Goal: Check status: Check status

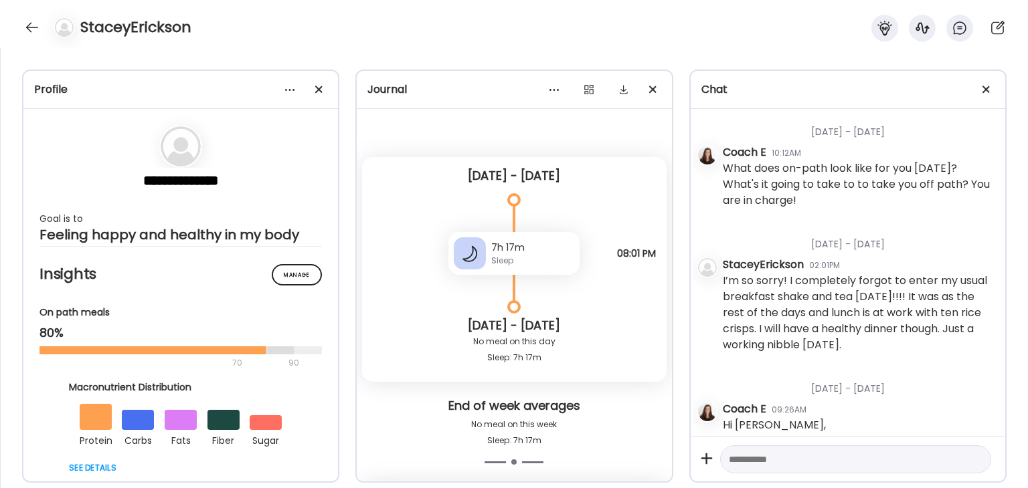
scroll to position [9407, 0]
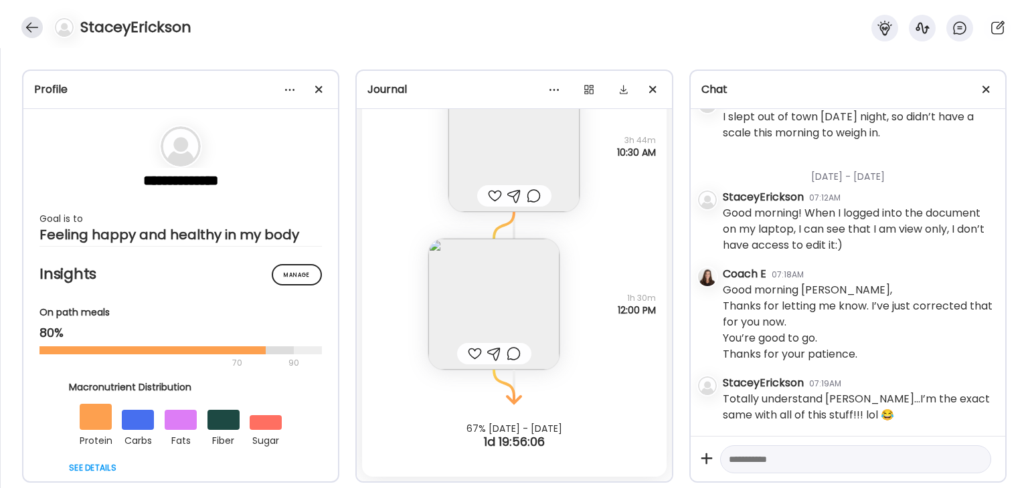
click at [30, 27] on div at bounding box center [31, 27] width 21 height 21
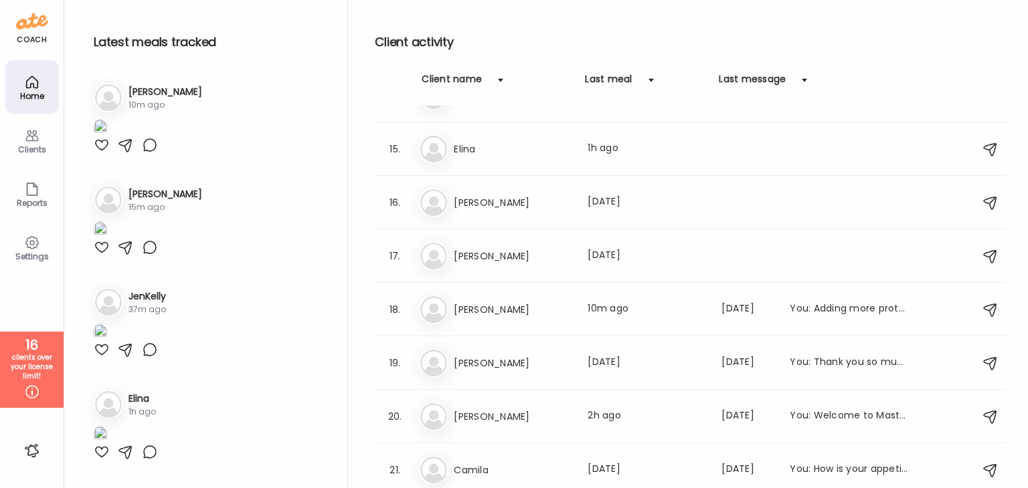
scroll to position [736, 0]
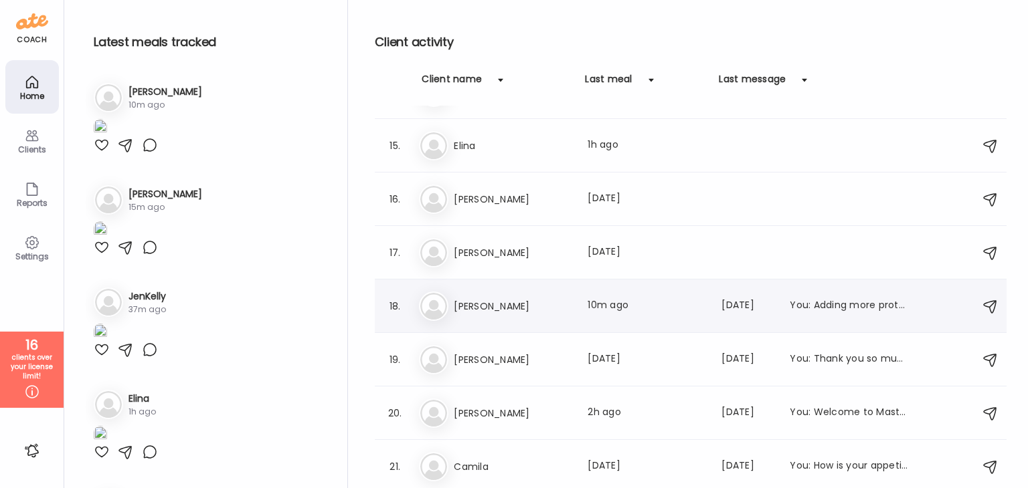
click at [513, 299] on h3 "[PERSON_NAME]" at bounding box center [513, 306] width 118 height 16
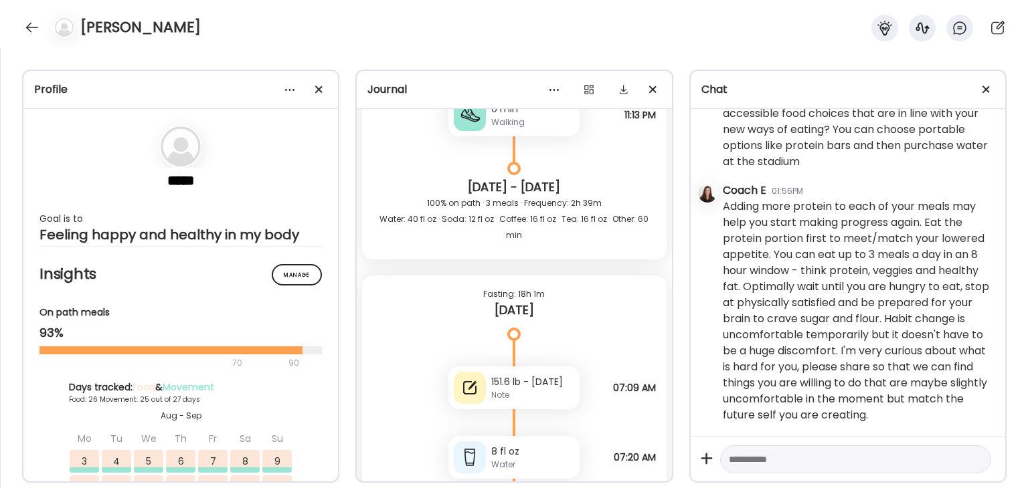
scroll to position [39276, 0]
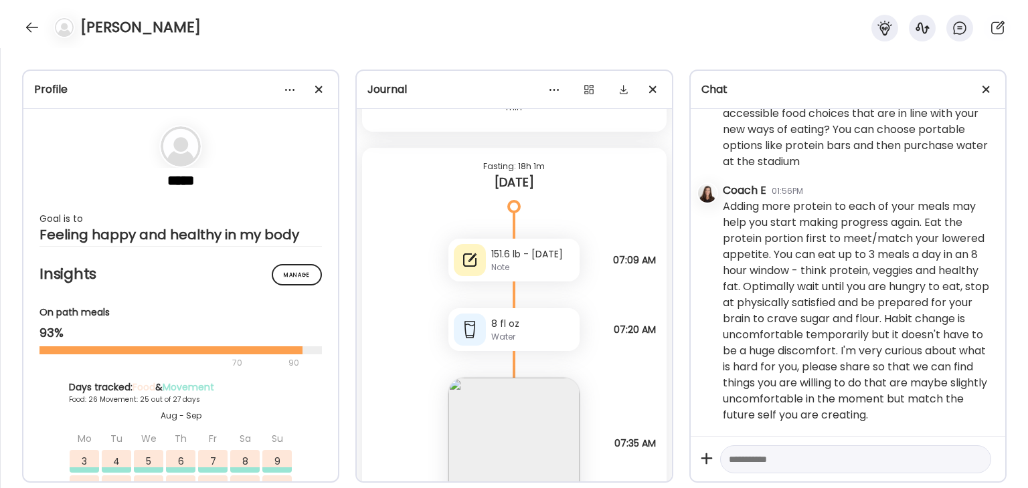
click at [549, 256] on div "151.6 lb - [DATE]" at bounding box center [532, 255] width 83 height 14
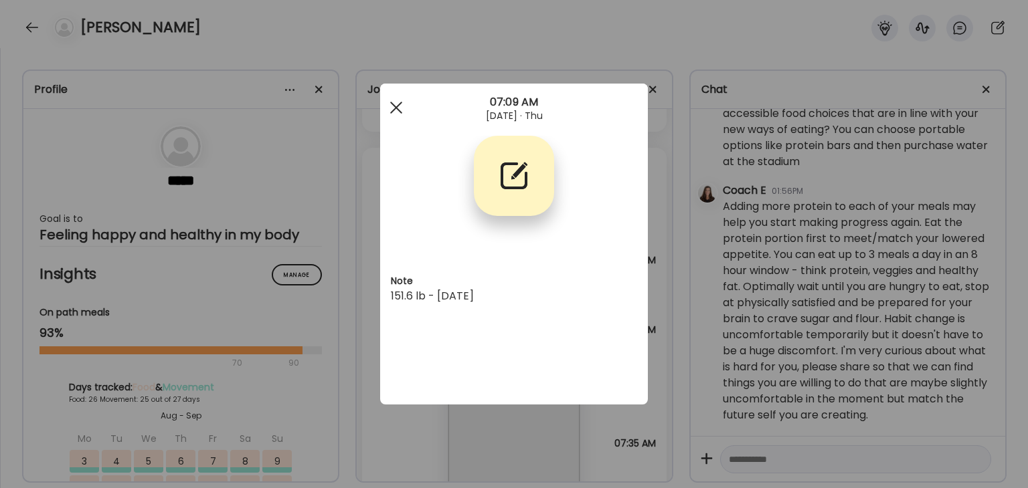
drag, startPoint x: 395, startPoint y: 101, endPoint x: 422, endPoint y: 161, distance: 65.3
click at [395, 102] on div at bounding box center [396, 107] width 27 height 27
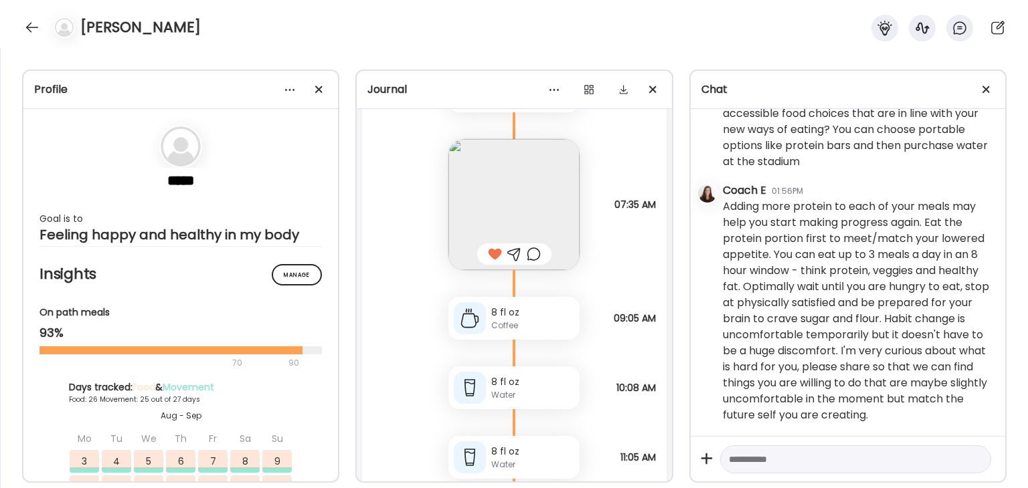
scroll to position [39544, 0]
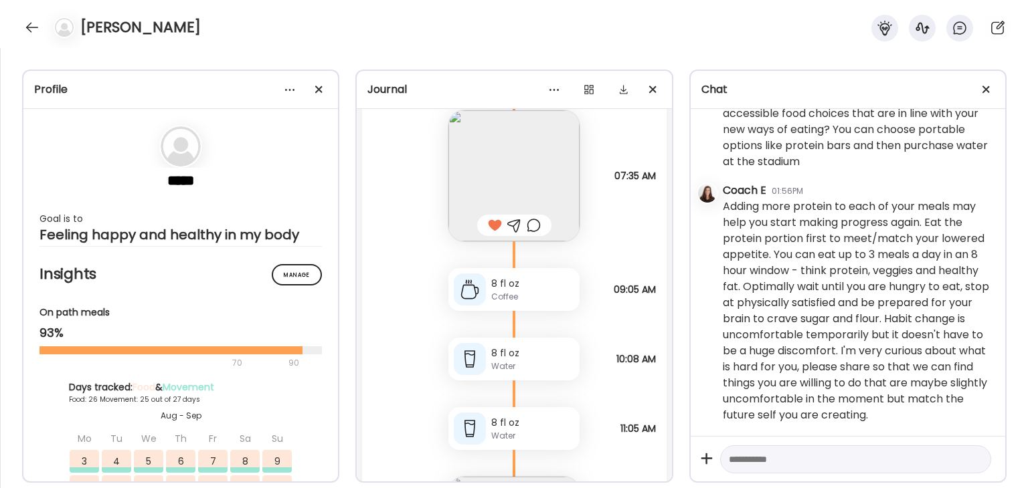
click at [503, 181] on img at bounding box center [513, 175] width 131 height 131
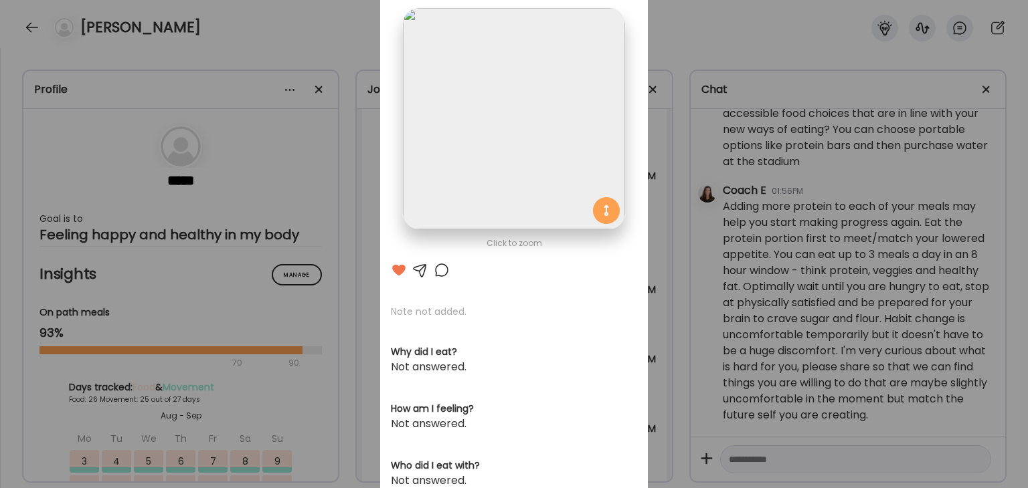
scroll to position [0, 0]
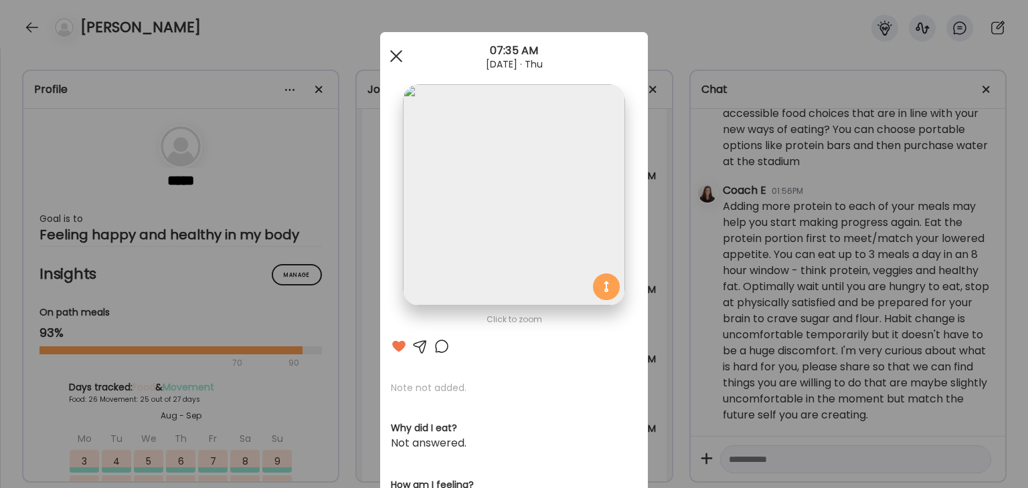
click at [393, 53] on span at bounding box center [396, 56] width 12 height 12
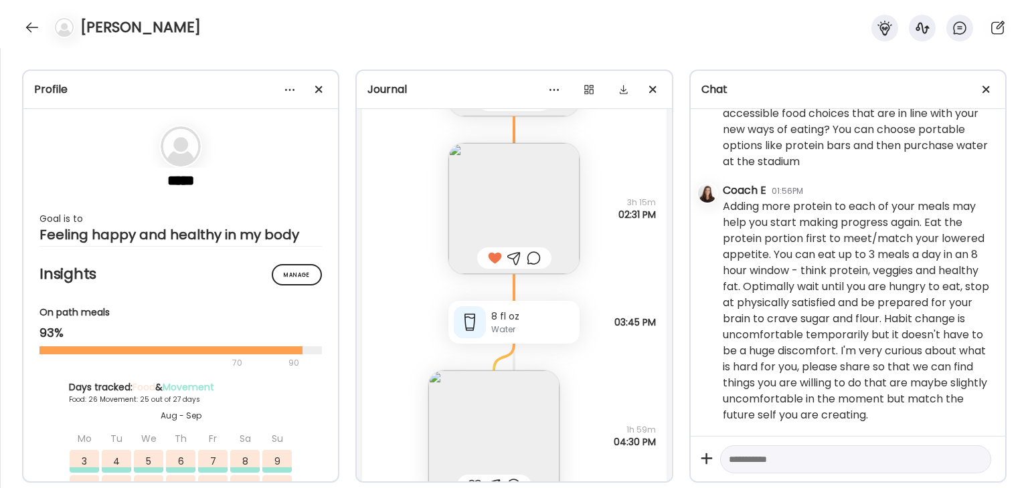
scroll to position [40079, 0]
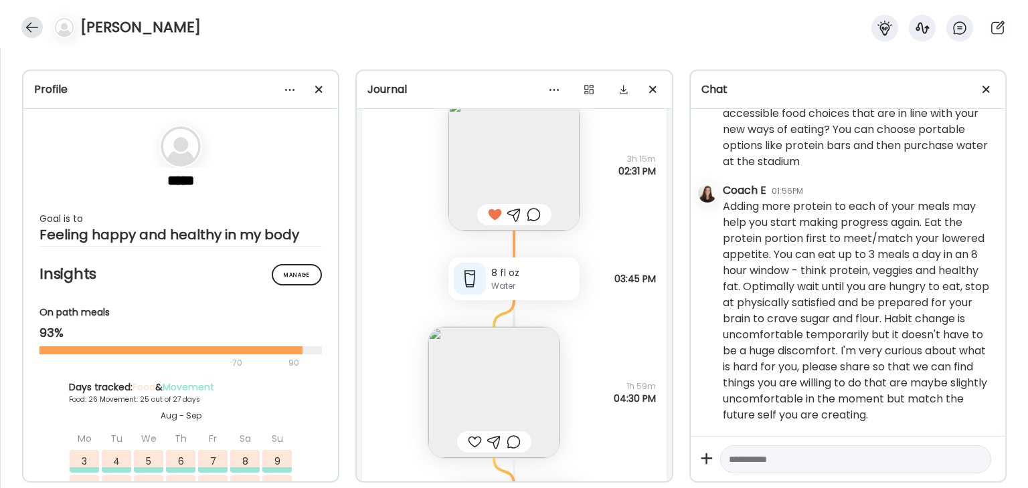
click at [29, 21] on div at bounding box center [31, 27] width 21 height 21
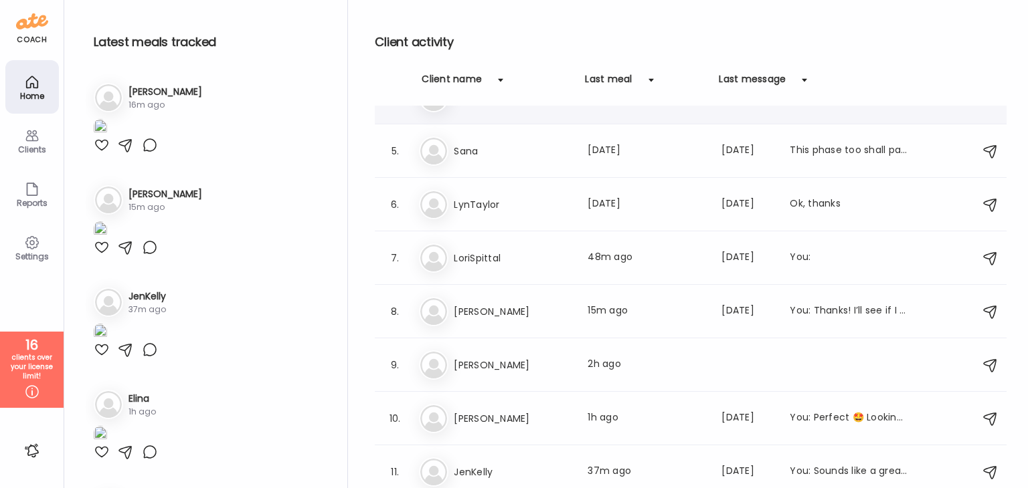
scroll to position [268, 0]
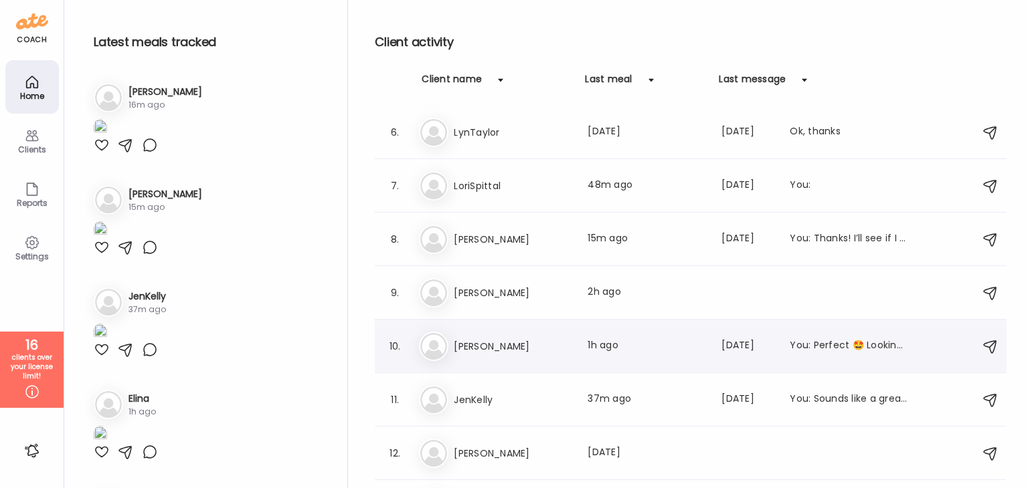
click at [554, 355] on div "Jo [PERSON_NAME] Last meal: 1h ago Last message: [DATE] You: Perfect 🤩 Looking …" at bounding box center [692, 346] width 547 height 29
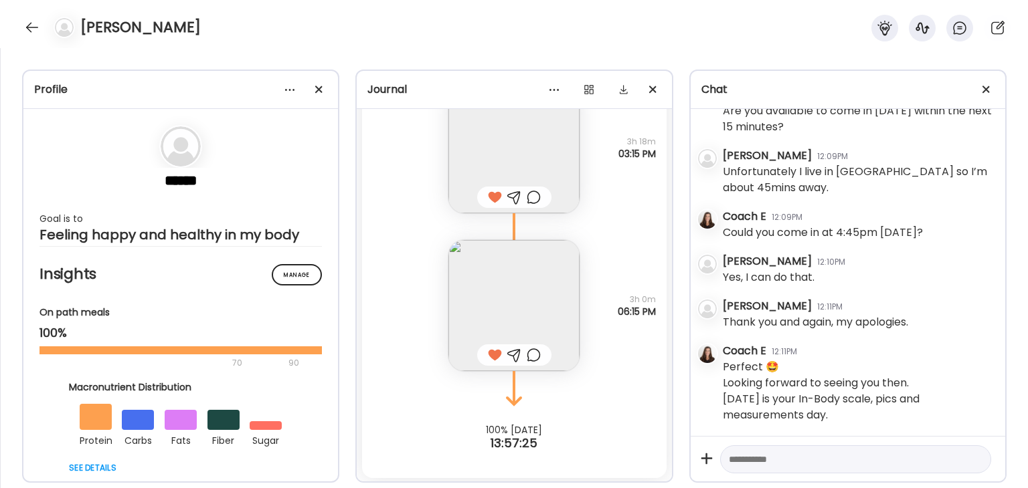
scroll to position [17269, 0]
click at [29, 25] on div at bounding box center [31, 27] width 21 height 21
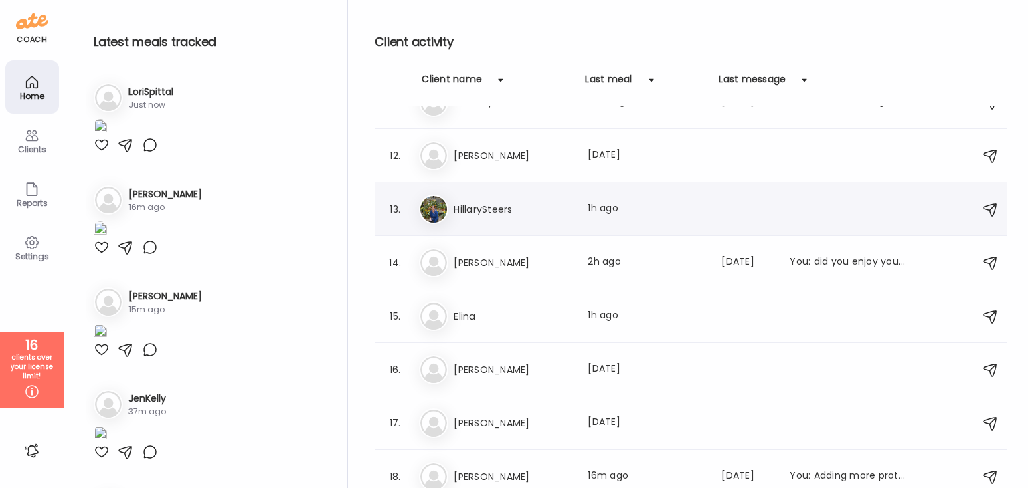
scroll to position [669, 0]
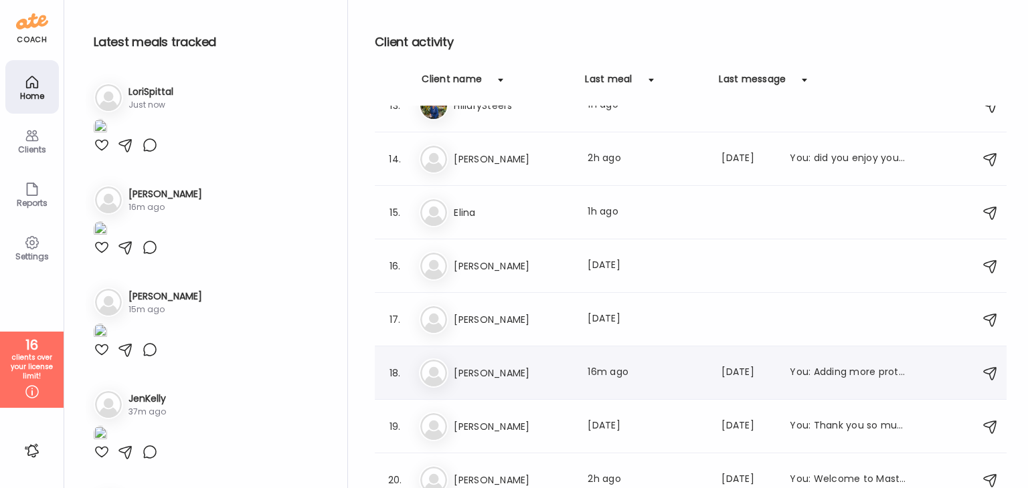
click at [509, 363] on div "Di [PERSON_NAME] Last meal: 16m ago Last message: [DATE] You: Adding more prote…" at bounding box center [692, 373] width 547 height 29
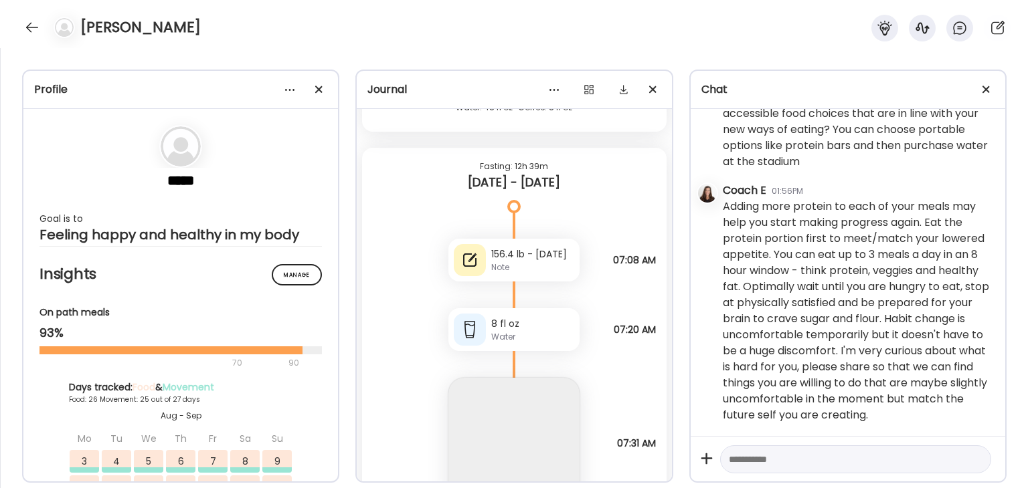
scroll to position [40949, 0]
